Goal: Transaction & Acquisition: Purchase product/service

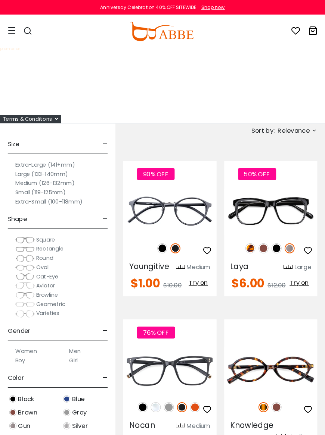
scroll to position [2, 0]
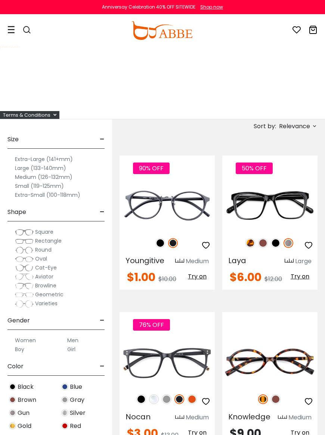
click at [28, 338] on label "Women" at bounding box center [25, 340] width 21 height 9
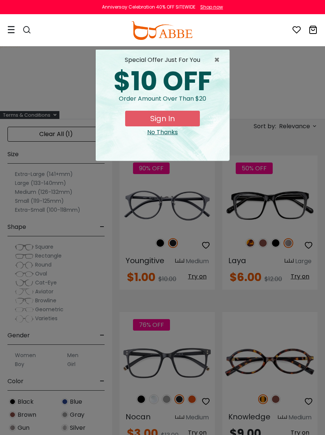
click at [27, 351] on div "× special offer just for you $10 OFF Order amount over than $20 Sign In No Than…" at bounding box center [162, 217] width 325 height 435
click at [217, 59] on span "×" at bounding box center [218, 60] width 9 height 9
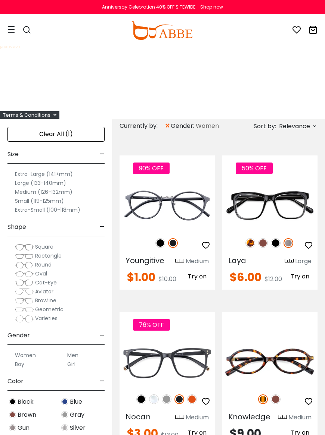
click at [25, 351] on label "Women" at bounding box center [25, 355] width 21 height 9
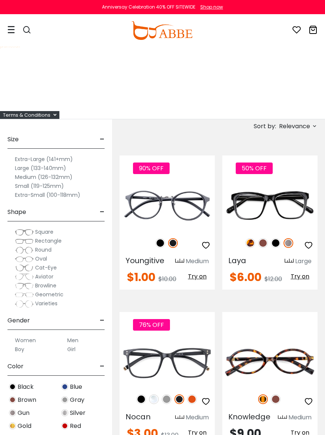
click at [33, 163] on label "Extra-Large (141+mm)" at bounding box center [44, 159] width 58 height 9
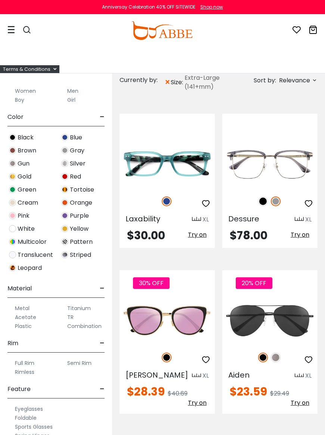
scroll to position [48, 0]
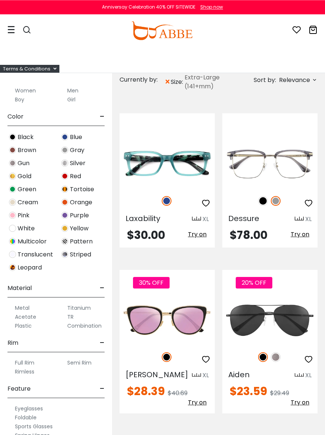
click at [172, 79] on span "size:" at bounding box center [177, 82] width 14 height 9
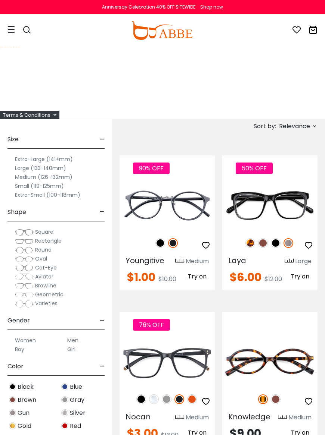
click at [27, 167] on label "Large (133-140mm)" at bounding box center [40, 168] width 51 height 9
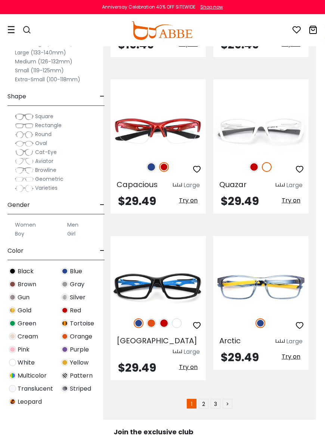
scroll to position [4620, 9]
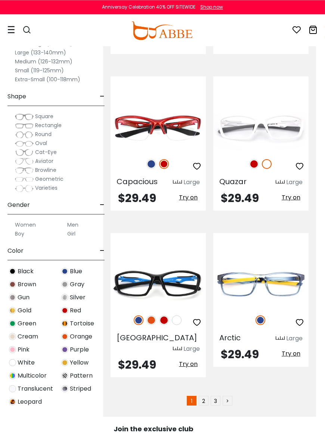
click at [206, 396] on link "2" at bounding box center [203, 401] width 10 height 10
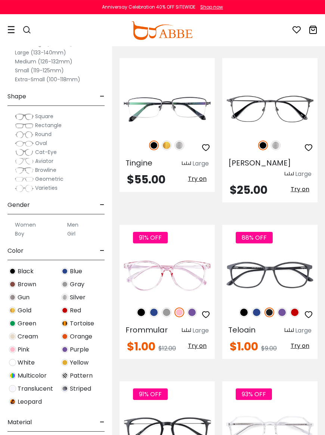
scroll to position [4485, 0]
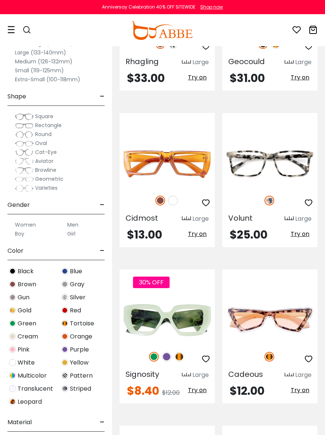
scroll to position [361, 0]
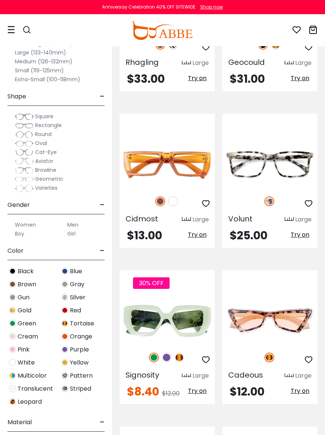
click at [50, 153] on span "Cat-Eye" at bounding box center [46, 151] width 22 height 7
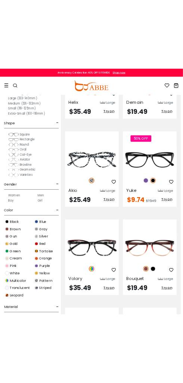
scroll to position [2923, 0]
